Goal: Transaction & Acquisition: Book appointment/travel/reservation

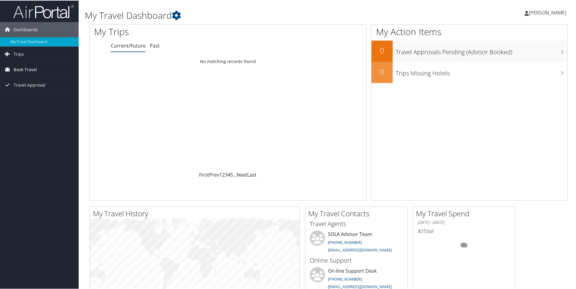
click at [26, 69] on span "Book Travel" at bounding box center [25, 68] width 23 height 15
click at [39, 87] on link "Book/Manage Online Trips" at bounding box center [39, 90] width 79 height 9
